Goal: Information Seeking & Learning: Find specific fact

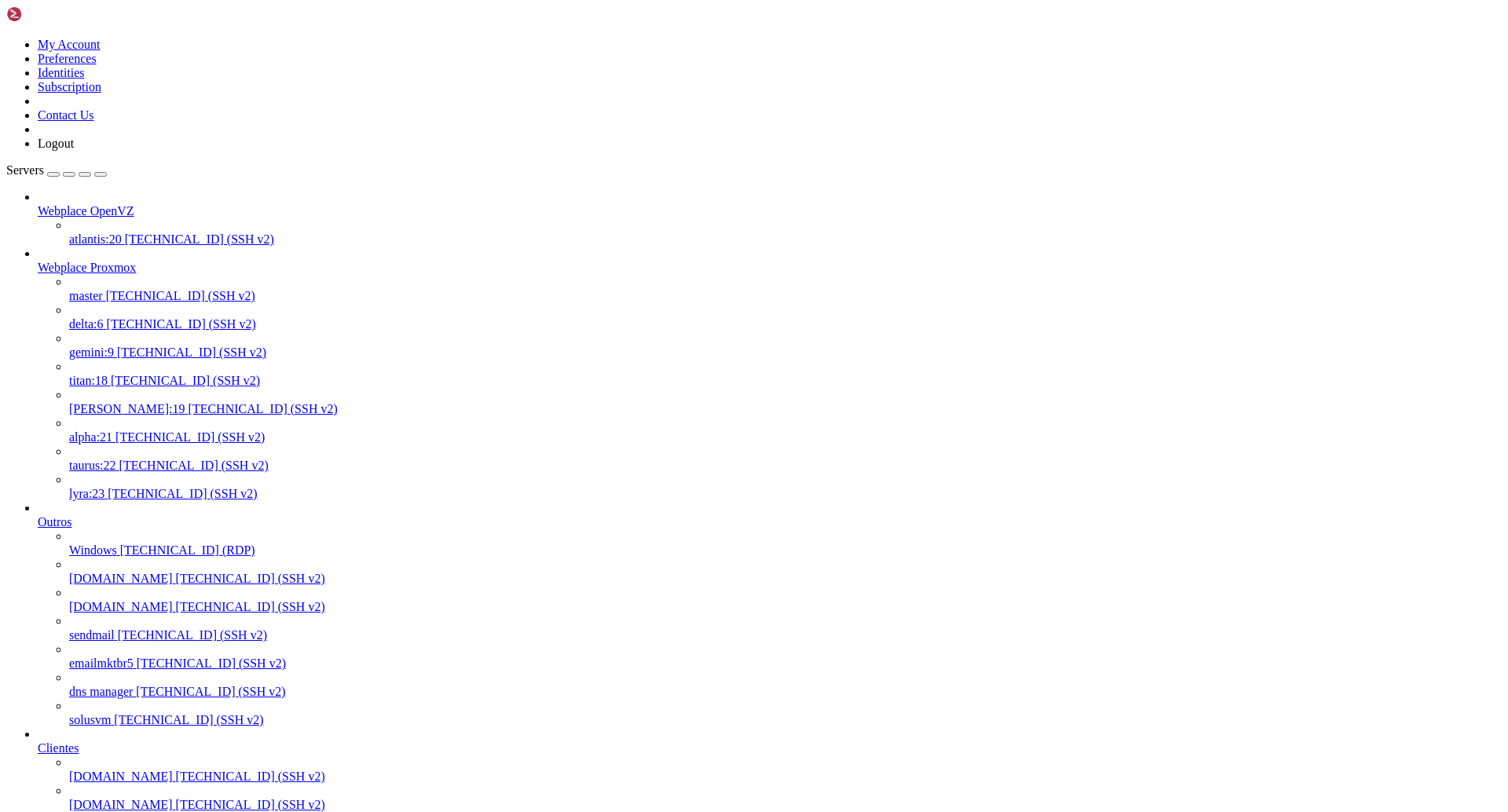
click at [122, 233] on span "atlantis:20" at bounding box center [95, 239] width 53 height 13
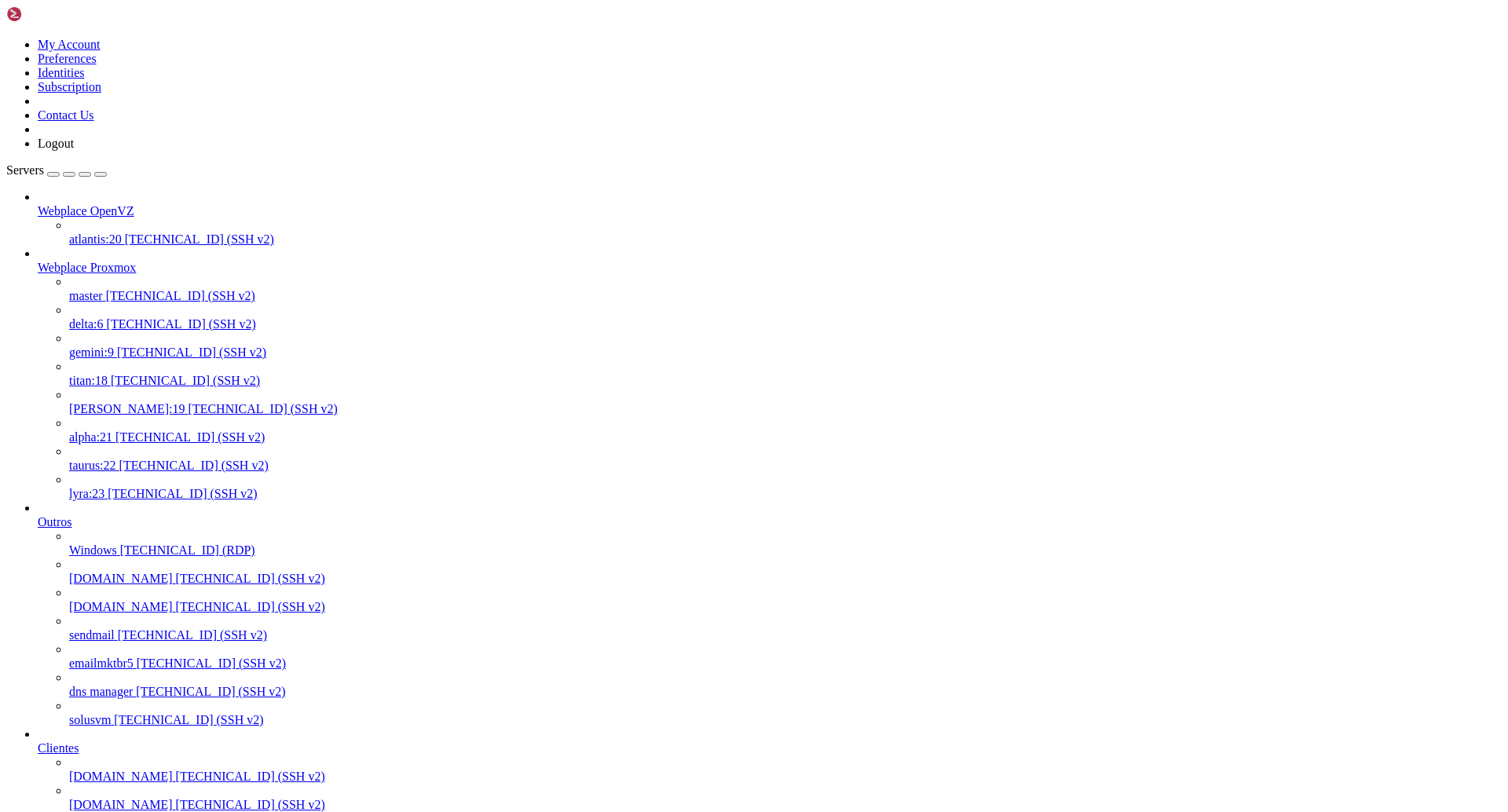
drag, startPoint x: 1042, startPoint y: 2654, endPoint x: 826, endPoint y: 2711, distance: 223.4
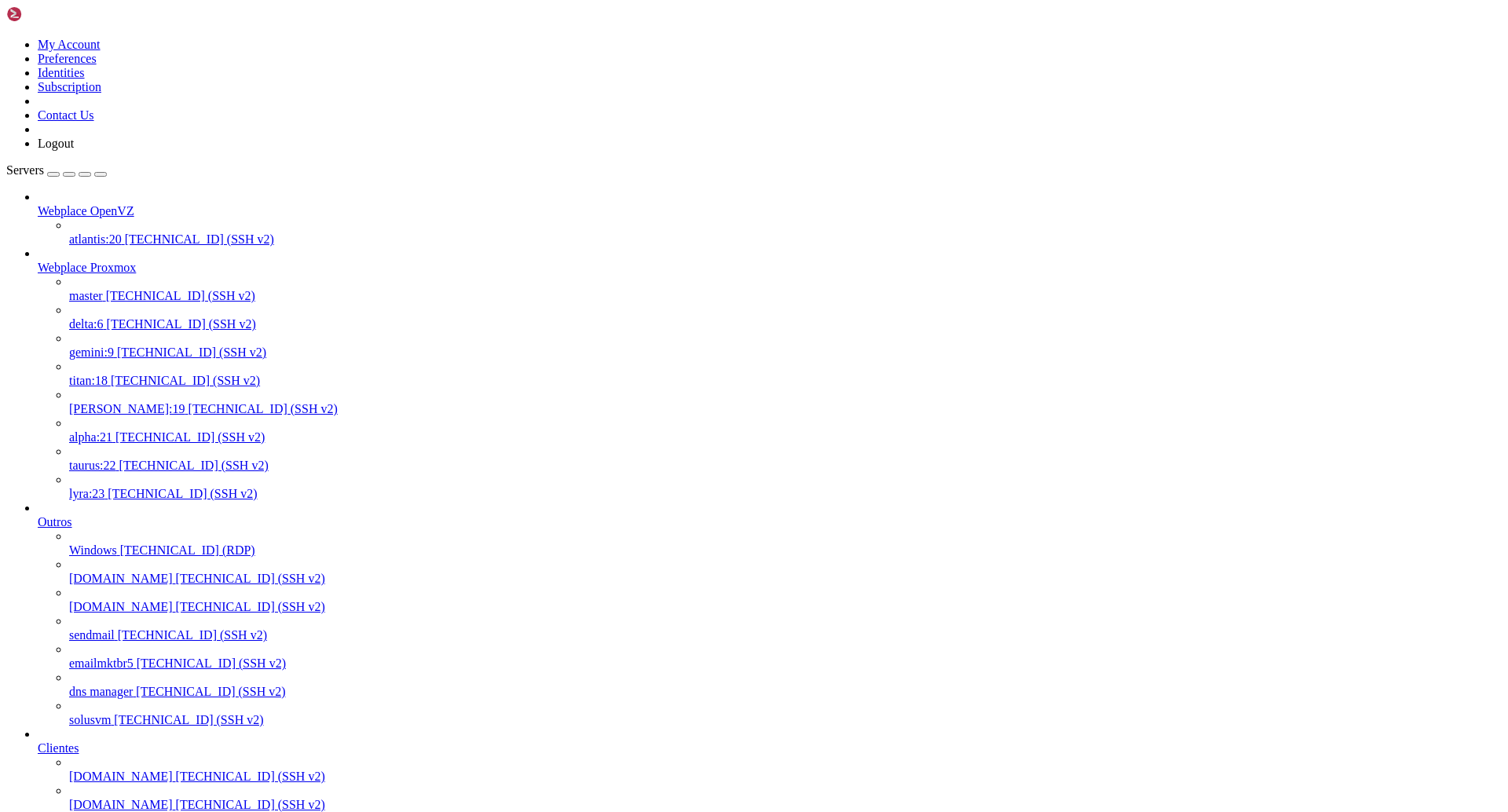
copy x-row "[PERSON_NAME][EMAIL_ADDRESS][DOMAIN_NAME]>"
drag, startPoint x: 783, startPoint y: 2651, endPoint x: 1040, endPoint y: 2657, distance: 257.1
drag, startPoint x: 1046, startPoint y: 2657, endPoint x: 996, endPoint y: 2651, distance: 50.4
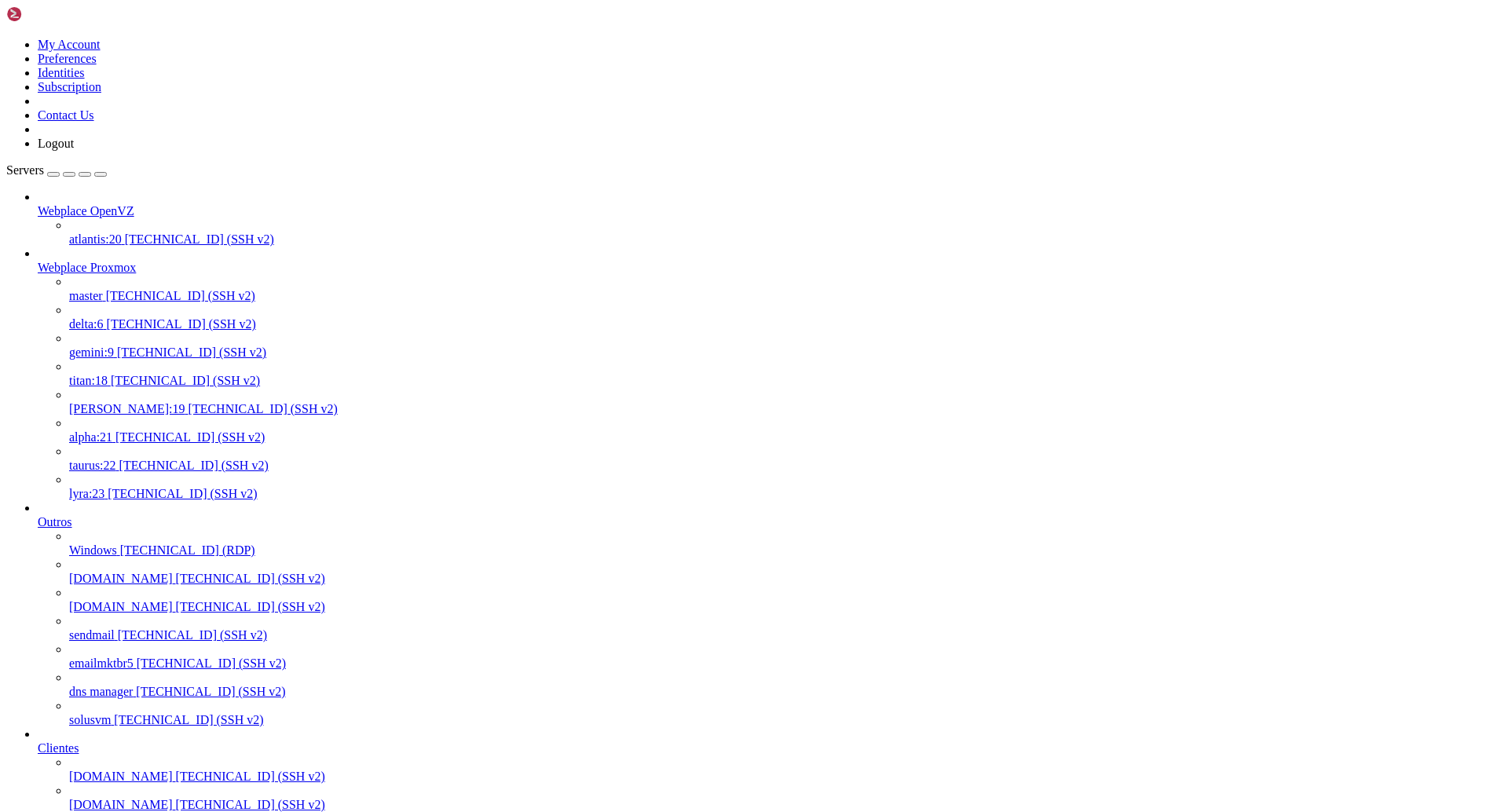
copy x-row "[PERSON_NAME][EMAIL_ADDRESS][DOMAIN_NAME]"
drag, startPoint x: 319, startPoint y: 2675, endPoint x: 15, endPoint y: 2650, distance: 305.0
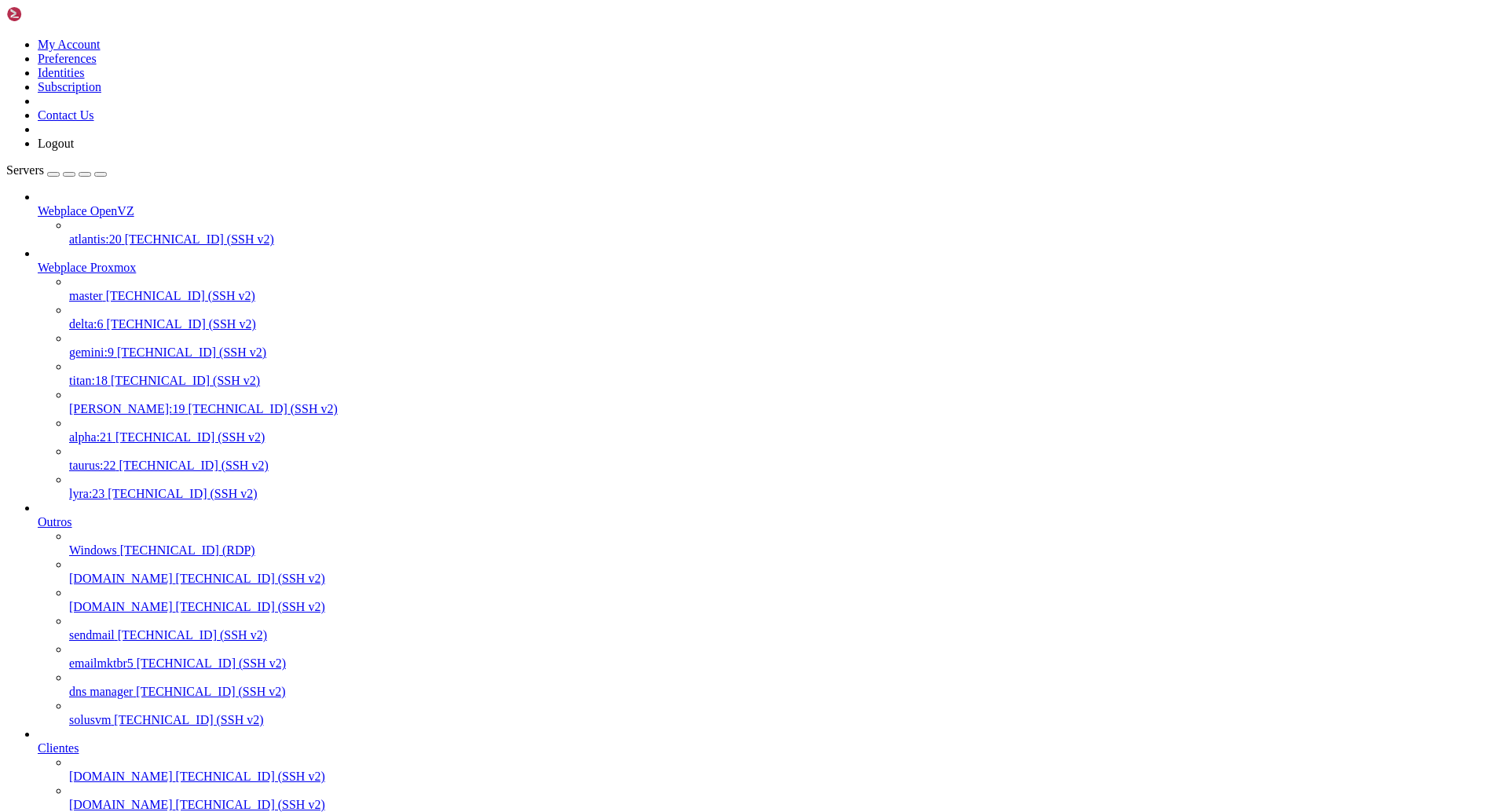
drag, startPoint x: 15, startPoint y: 2650, endPoint x: 329, endPoint y: 2666, distance: 314.4
drag, startPoint x: 329, startPoint y: 2666, endPoint x: 149, endPoint y: 2658, distance: 180.2
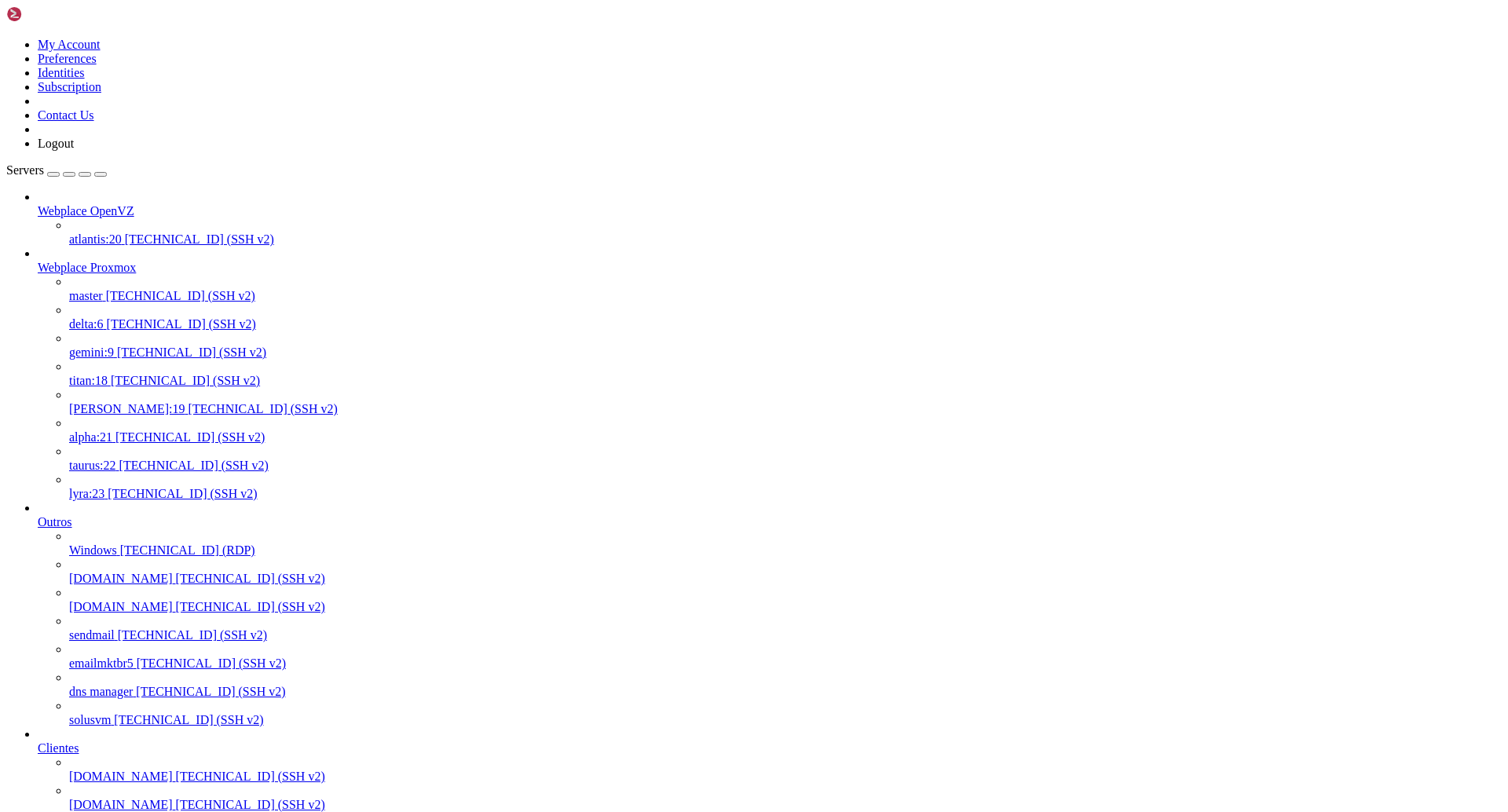
drag, startPoint x: 307, startPoint y: 2666, endPoint x: 15, endPoint y: 2654, distance: 292.2
copy div "[DATE] 17:17:14 atlantis dovecot: imap-login: Disconnected: Inactivity (auth fa…"
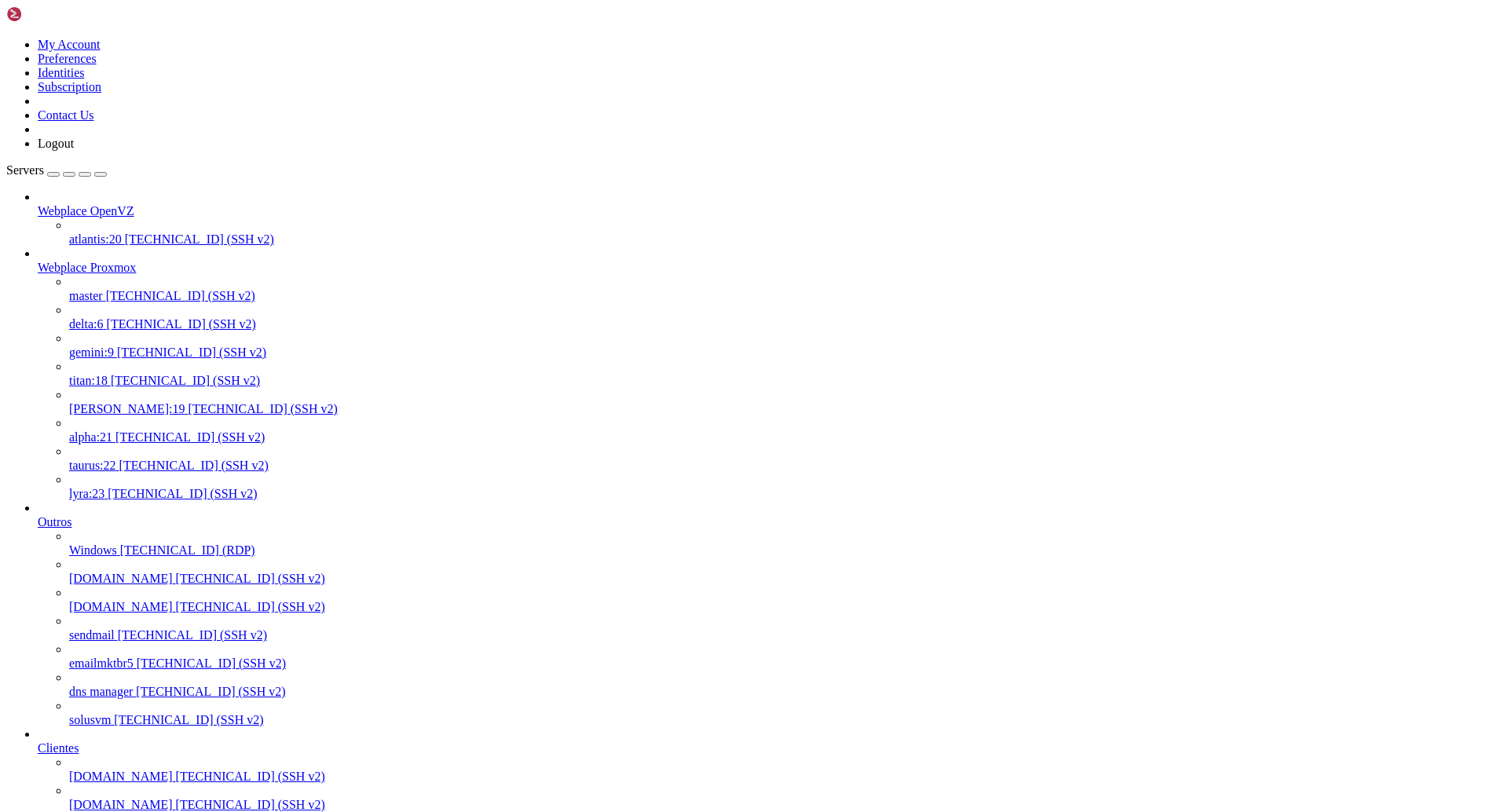
drag, startPoint x: 230, startPoint y: 2915, endPoint x: 12, endPoint y: 2440, distance: 522.6
copy div "[DATE] 14:36:49 atlantis dovecot: imap-login: Aborted login (auth failed, 2 att…"
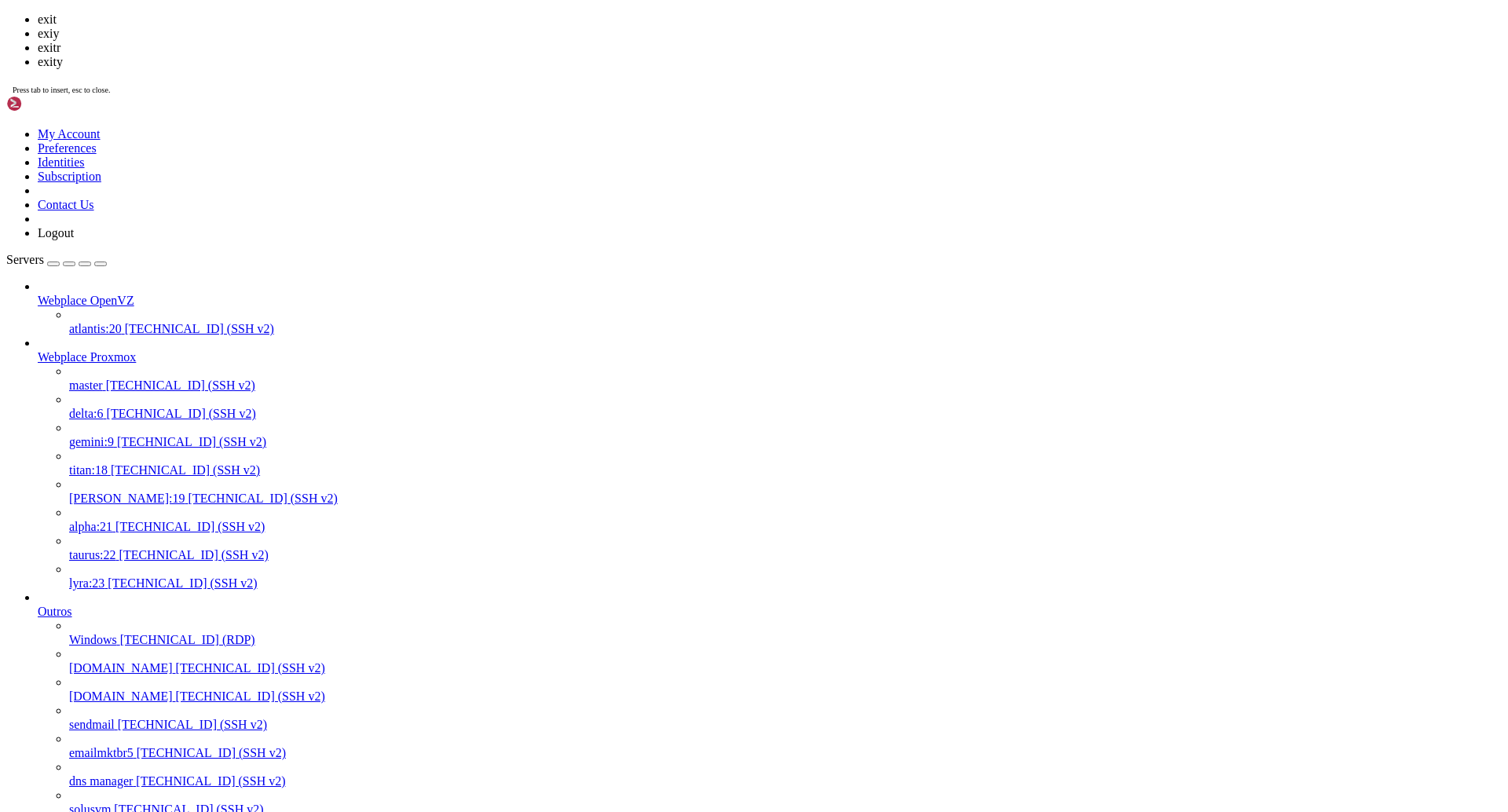
scroll to position [4735, 0]
